Goal: Task Accomplishment & Management: Use online tool/utility

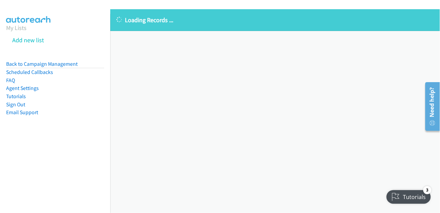
click at [353, 118] on div "Loading Records ... Sorry, something went wrong please try again." at bounding box center [275, 110] width 330 height 203
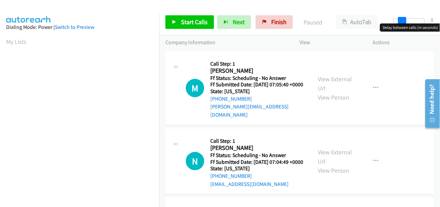
drag, startPoint x: 394, startPoint y: 19, endPoint x: 403, endPoint y: 20, distance: 8.6
click at [403, 20] on span at bounding box center [402, 21] width 8 height 8
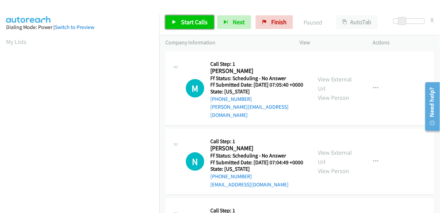
click at [202, 21] on span "Start Calls" at bounding box center [194, 22] width 27 height 8
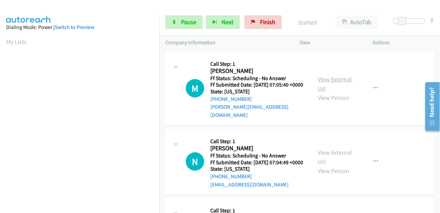
click at [343, 78] on link "View External Url" at bounding box center [335, 83] width 34 height 17
click at [334, 149] on div "View External Url View Person" at bounding box center [336, 162] width 36 height 28
click at [334, 151] on link "View External Url" at bounding box center [335, 156] width 34 height 17
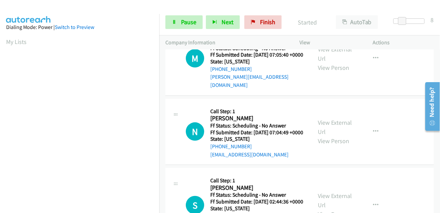
scroll to position [76, 0]
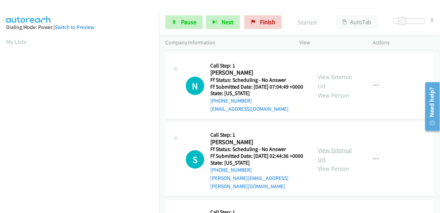
click at [321, 151] on link "View External Url" at bounding box center [335, 154] width 34 height 17
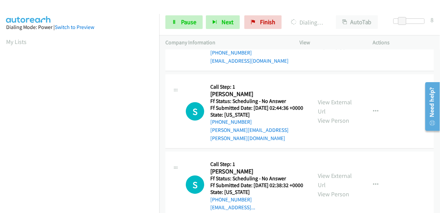
scroll to position [151, 0]
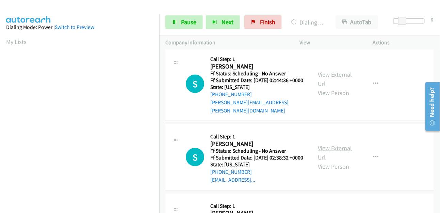
click at [338, 157] on link "View External Url" at bounding box center [335, 152] width 34 height 17
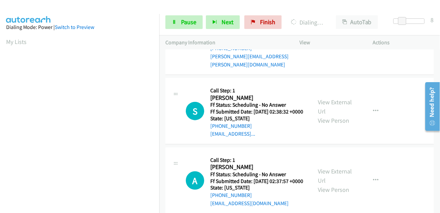
scroll to position [264, 0]
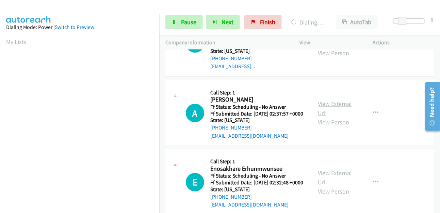
click at [339, 115] on link "View External Url" at bounding box center [335, 108] width 34 height 17
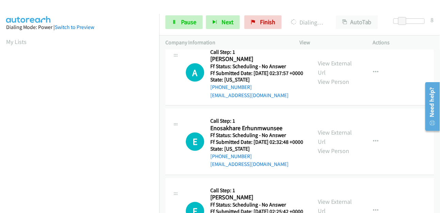
scroll to position [340, 0]
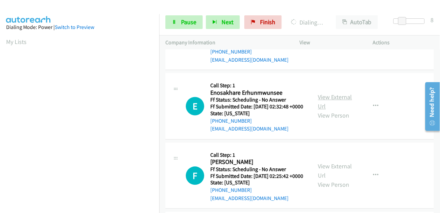
click at [342, 110] on link "View External Url" at bounding box center [335, 101] width 34 height 17
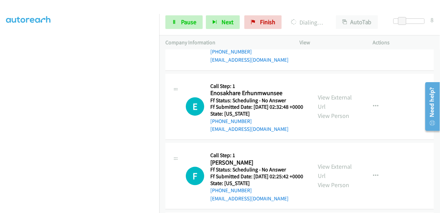
scroll to position [445, 0]
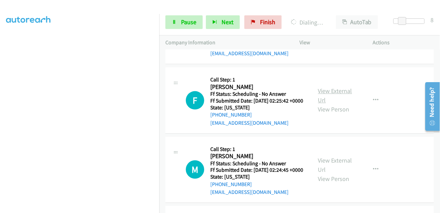
click at [342, 104] on link "View External Url" at bounding box center [335, 95] width 34 height 17
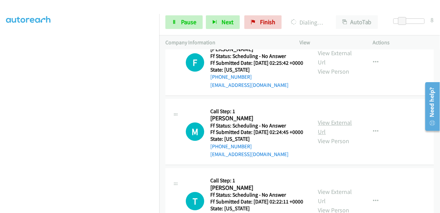
click at [334, 135] on link "View External Url" at bounding box center [335, 126] width 34 height 17
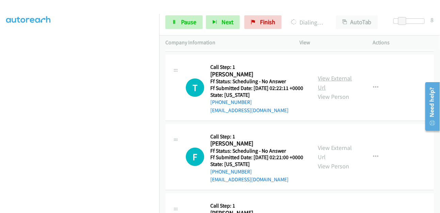
click at [330, 91] on link "View External Url" at bounding box center [335, 82] width 34 height 17
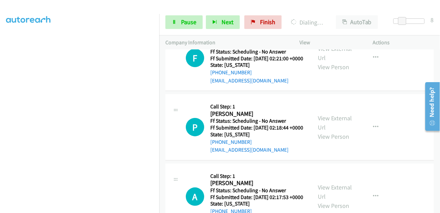
scroll to position [648, 0]
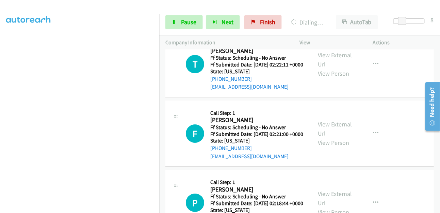
click at [335, 137] on link "View External Url" at bounding box center [335, 128] width 34 height 17
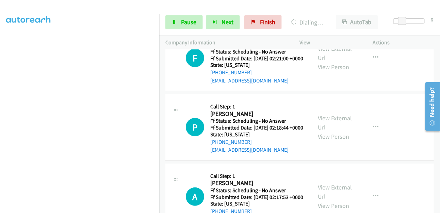
scroll to position [799, 0]
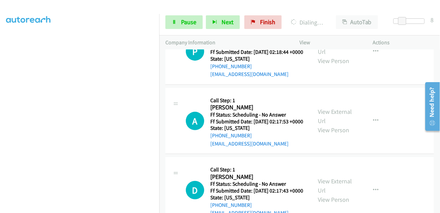
click at [350, 65] on div "View External Url View Person" at bounding box center [336, 52] width 36 height 28
click at [336, 65] on div "View External Url View Person" at bounding box center [336, 52] width 36 height 28
click at [340, 55] on link "View External Url" at bounding box center [335, 46] width 34 height 17
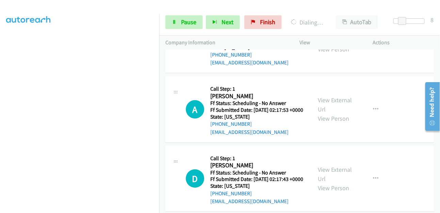
scroll to position [880, 0]
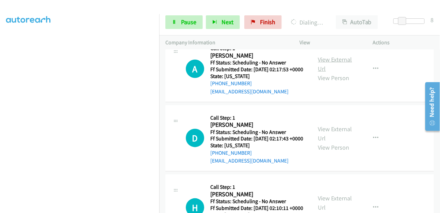
click at [323, 72] on link "View External Url" at bounding box center [335, 63] width 34 height 17
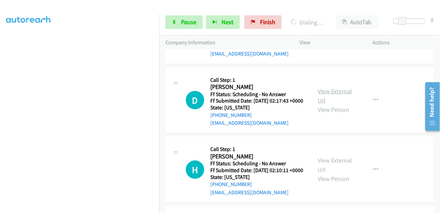
click at [329, 104] on link "View External Url" at bounding box center [335, 95] width 34 height 17
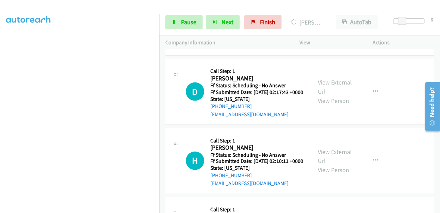
scroll to position [1098, 0]
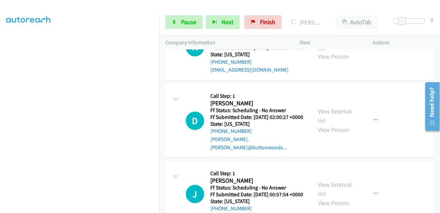
click at [342, 51] on link "View External Url" at bounding box center [335, 42] width 34 height 17
click at [328, 125] on link "View External Url" at bounding box center [335, 116] width 34 height 17
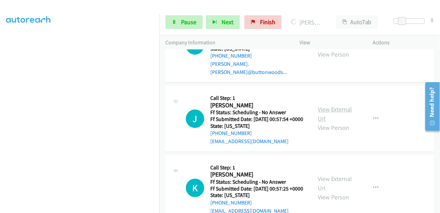
click at [346, 122] on link "View External Url" at bounding box center [335, 113] width 34 height 17
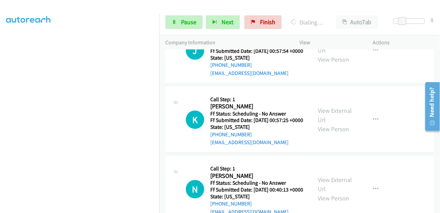
scroll to position [1325, 0]
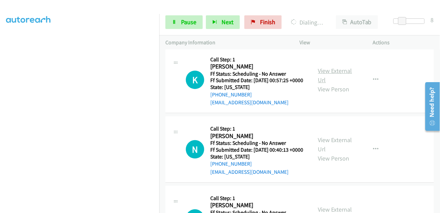
click at [331, 84] on link "View External Url" at bounding box center [335, 75] width 34 height 17
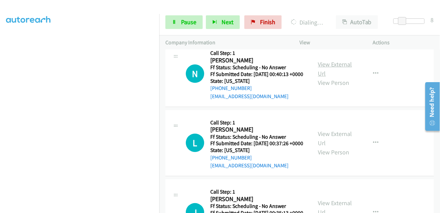
click at [337, 77] on link "View External Url" at bounding box center [335, 68] width 34 height 17
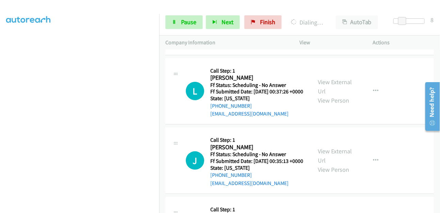
scroll to position [1476, 0]
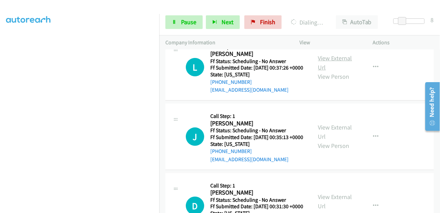
click at [347, 71] on link "View External Url" at bounding box center [335, 62] width 34 height 17
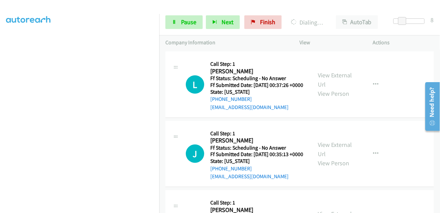
scroll to position [1543, 0]
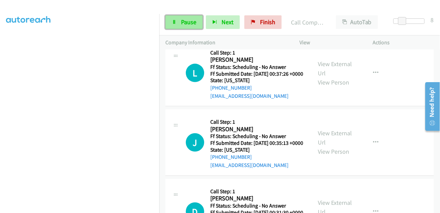
click at [180, 19] on link "Pause" at bounding box center [183, 22] width 37 height 14
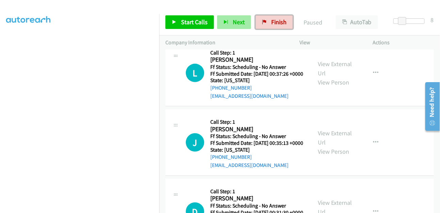
drag, startPoint x: 277, startPoint y: 26, endPoint x: 248, endPoint y: 25, distance: 28.3
click at [277, 26] on link "Finish" at bounding box center [274, 22] width 37 height 14
